Goal: Check status: Check status

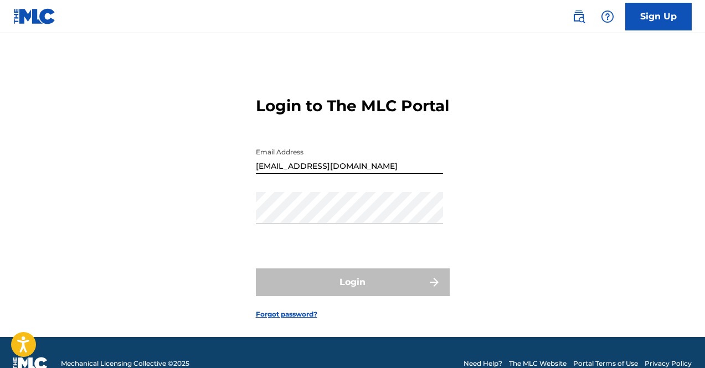
click at [387, 242] on div "Password" at bounding box center [349, 217] width 187 height 50
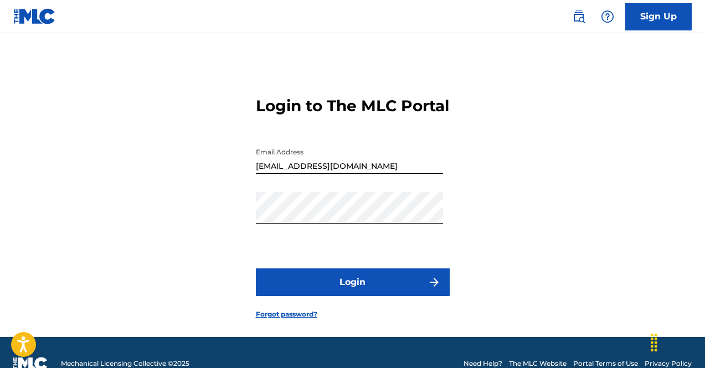
click at [359, 296] on button "Login" at bounding box center [353, 283] width 194 height 28
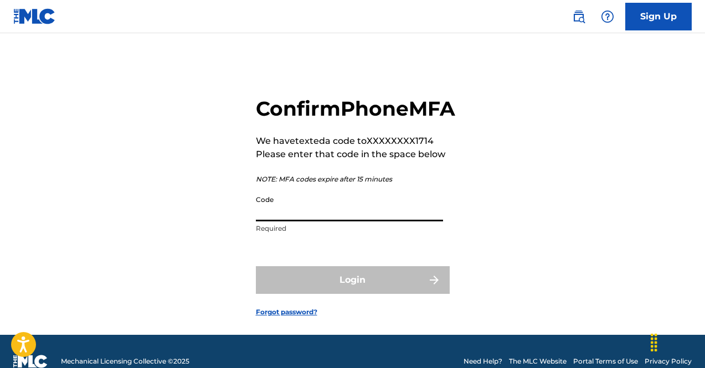
click at [354, 222] on input "Code" at bounding box center [349, 206] width 187 height 32
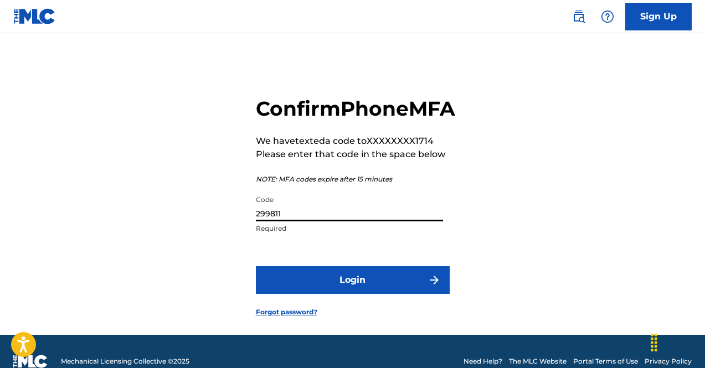
type input "299811"
click at [256, 266] on button "Login" at bounding box center [353, 280] width 194 height 28
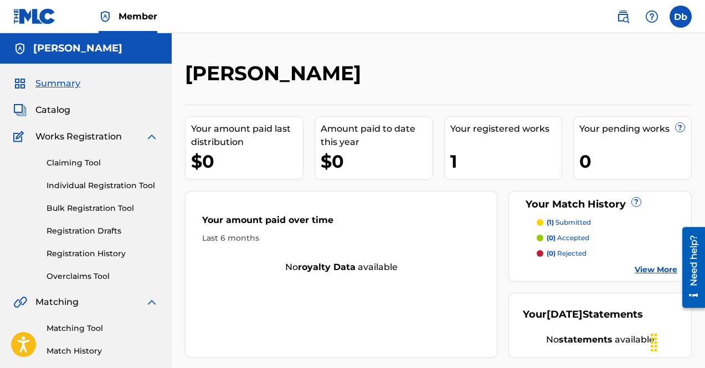
click at [650, 264] on div "(1) submitted (0) accepted (0) rejected View More" at bounding box center [600, 247] width 155 height 58
click at [650, 266] on link "View More" at bounding box center [656, 270] width 43 height 12
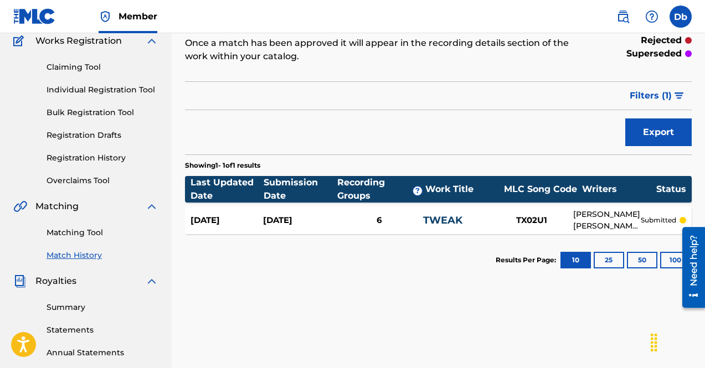
scroll to position [97, 0]
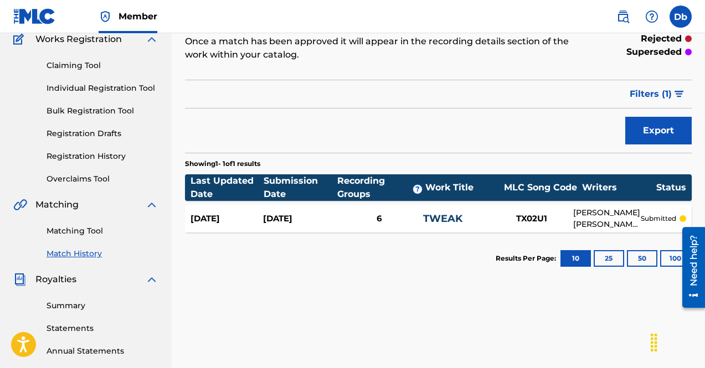
click at [661, 218] on p "submitted" at bounding box center [658, 219] width 35 height 10
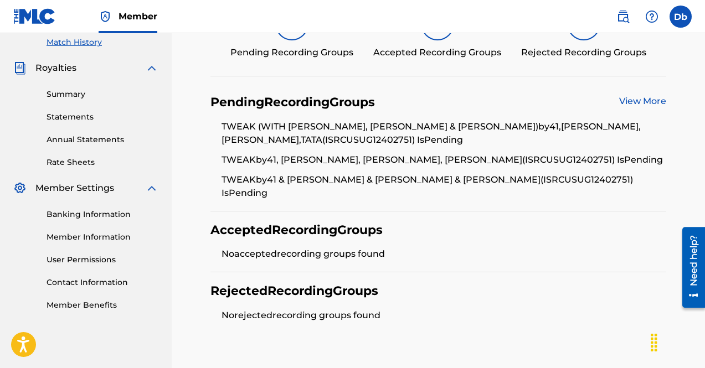
scroll to position [308, 0]
